Goal: Information Seeking & Learning: Learn about a topic

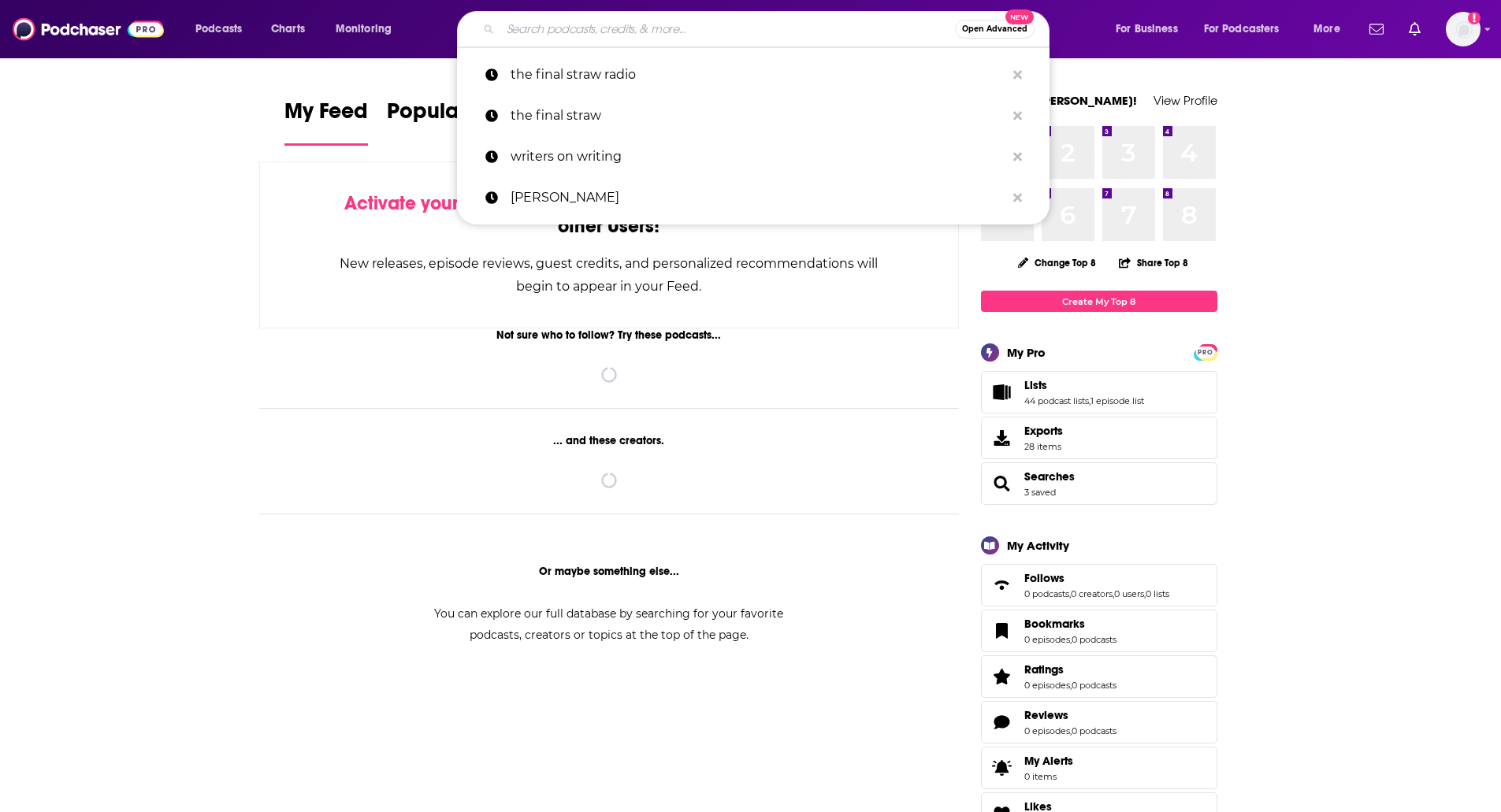
click at [707, 34] on input "Search podcasts, credits, & more..." at bounding box center [727, 30] width 455 height 26
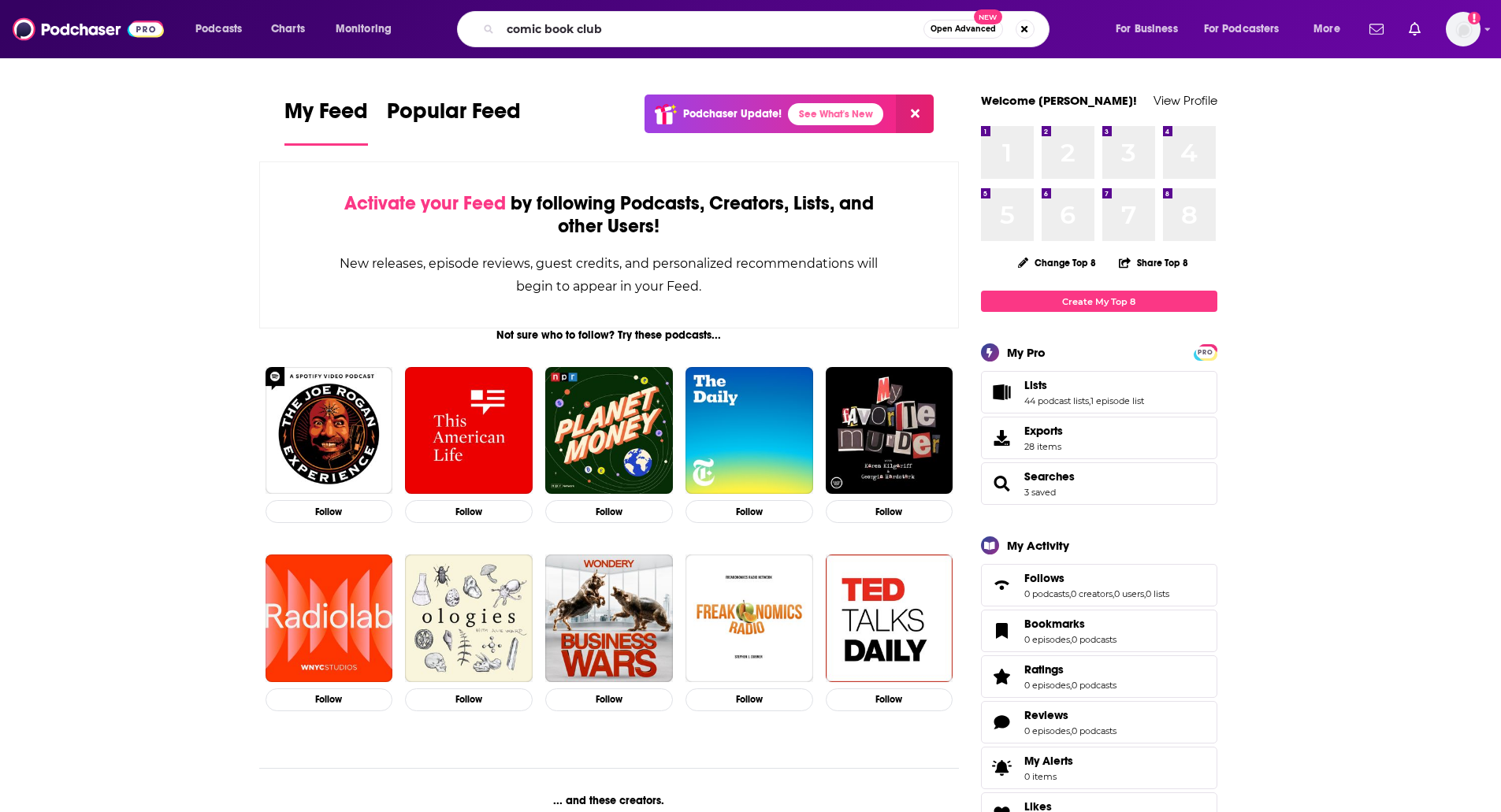
type input "comic book club"
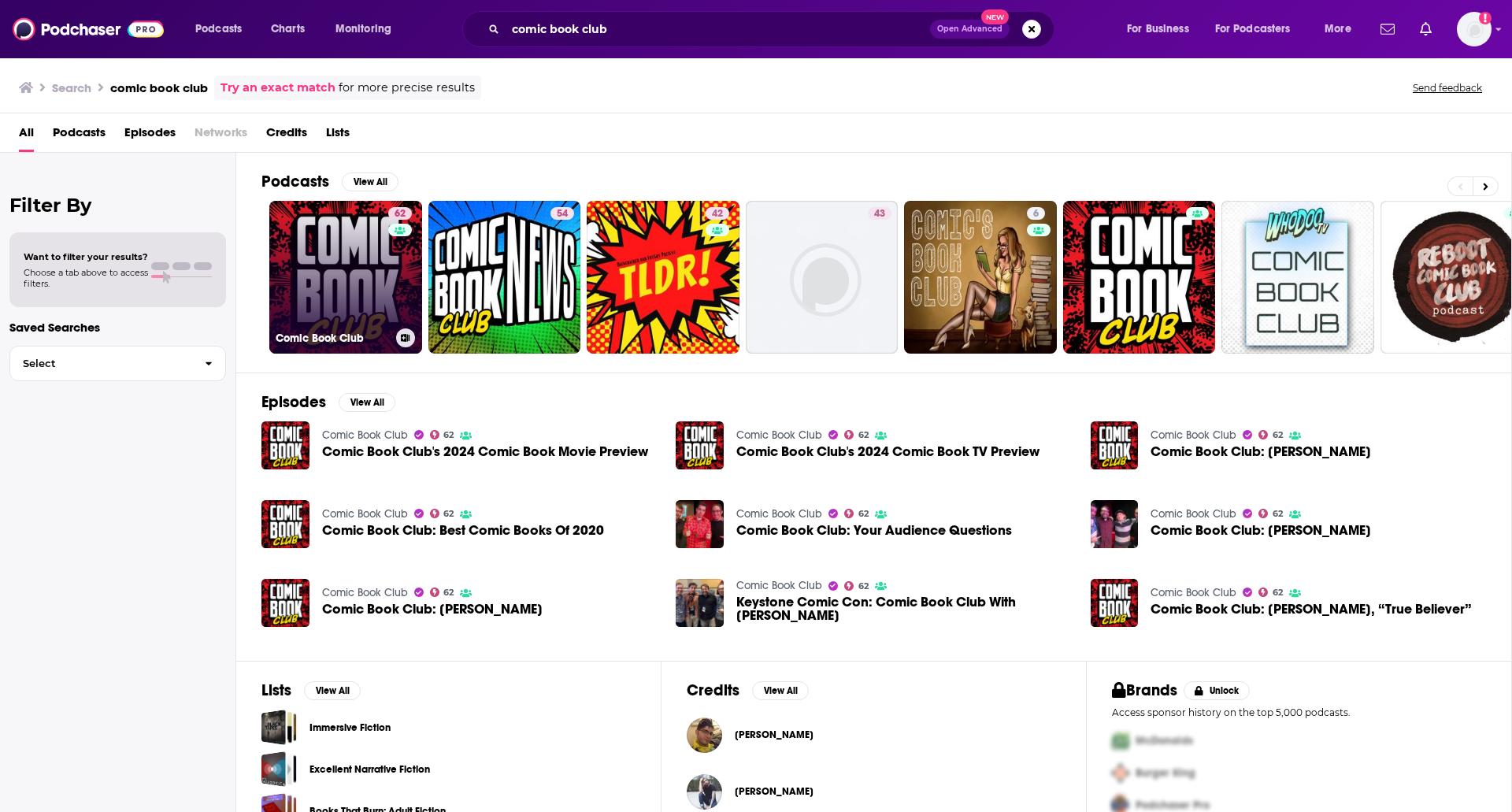
click at [314, 262] on link "62 Comic Book Club" at bounding box center [345, 277] width 153 height 153
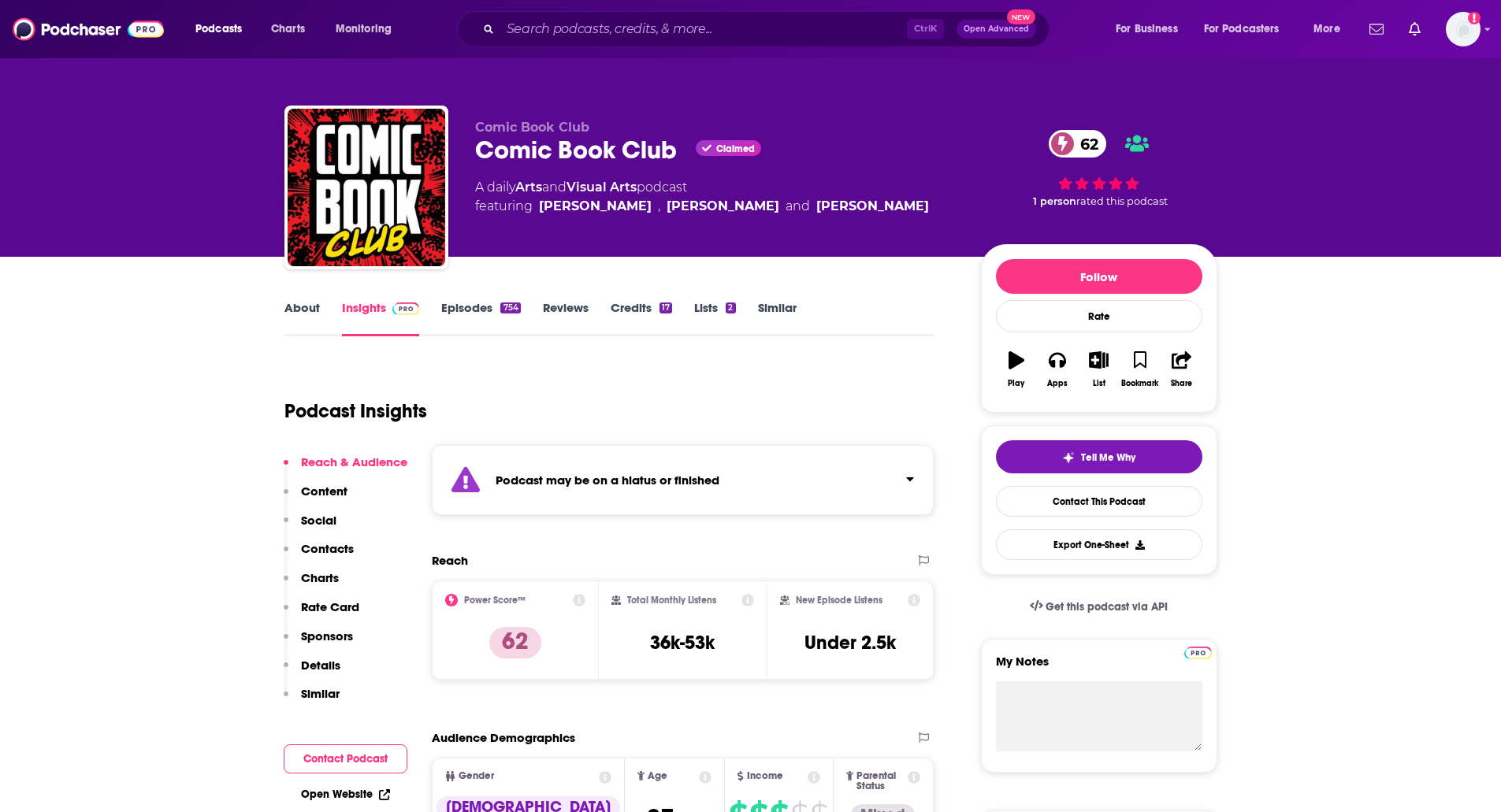
click at [471, 314] on link "Episodes 754" at bounding box center [480, 318] width 79 height 36
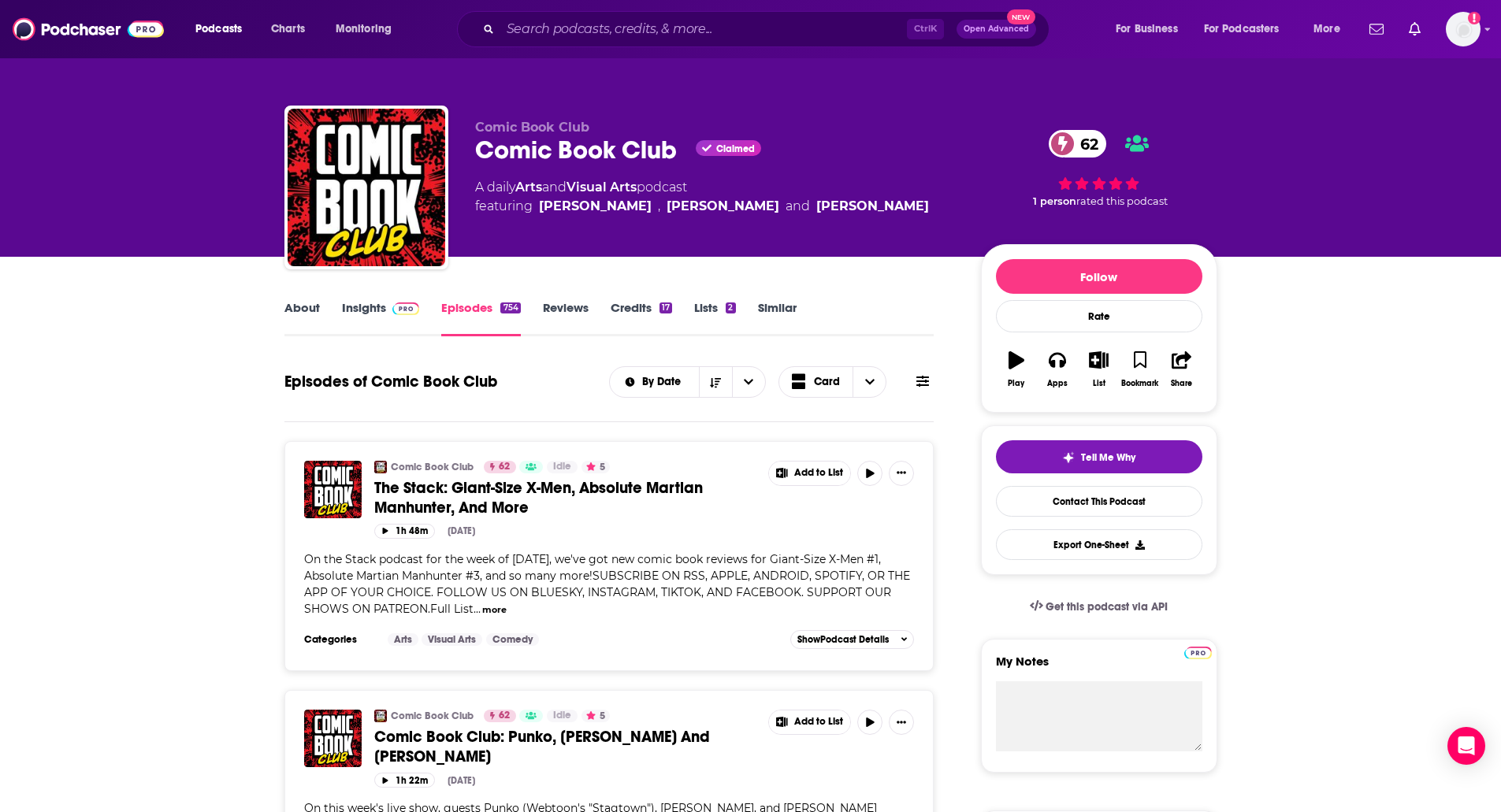
click at [295, 312] on link "About" at bounding box center [302, 318] width 35 height 36
